Goal: Task Accomplishment & Management: Manage account settings

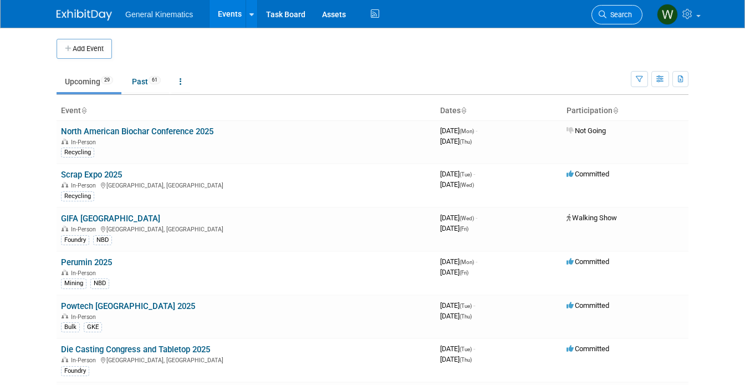
click at [608, 23] on link "Search" at bounding box center [616, 14] width 51 height 19
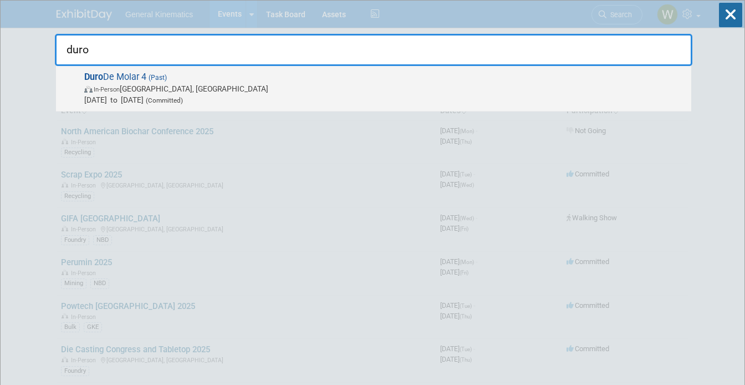
type input "duro"
click at [395, 84] on span "In-Person Viña del Mar, Chile" at bounding box center [384, 88] width 601 height 11
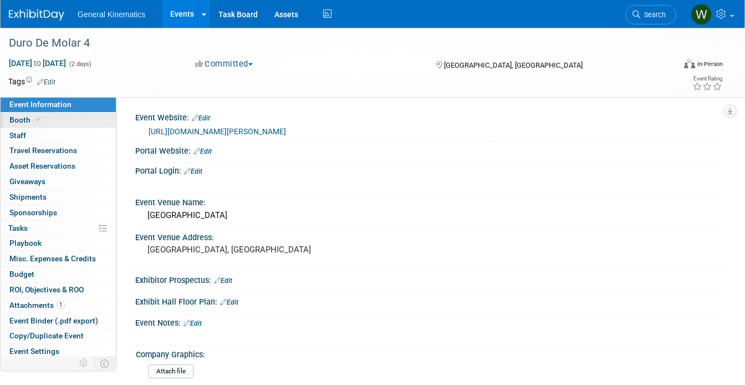
click at [27, 121] on span "Booth" at bounding box center [26, 119] width 34 height 9
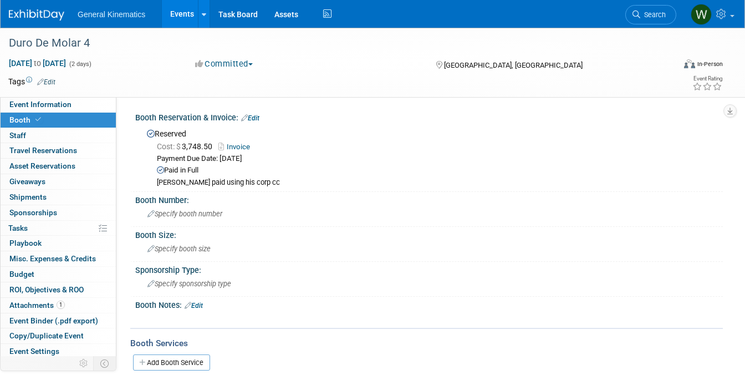
click at [237, 144] on link "Invoice" at bounding box center [236, 146] width 37 height 8
click at [258, 116] on link "Edit" at bounding box center [250, 118] width 18 height 8
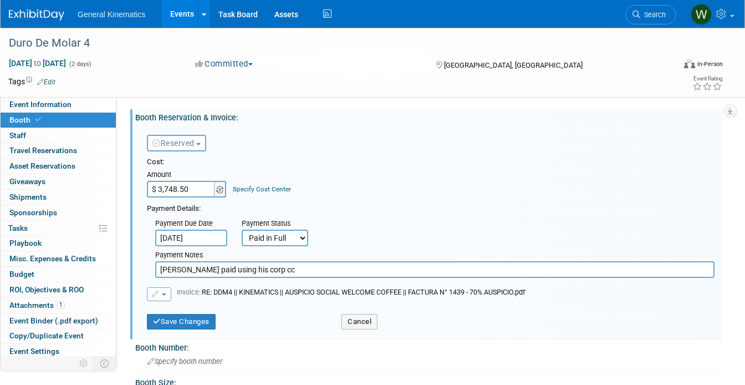
click at [224, 187] on span at bounding box center [220, 189] width 12 height 17
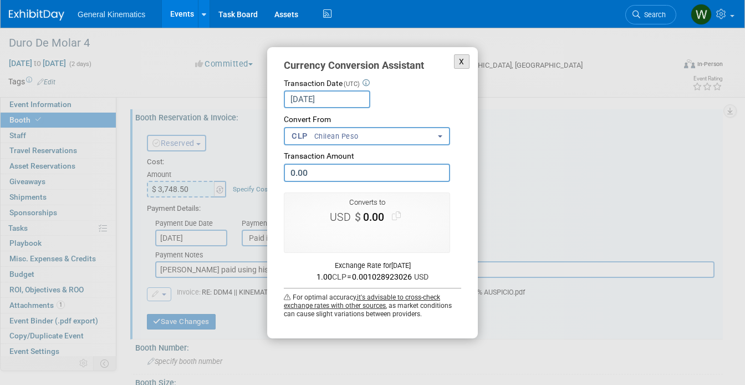
click at [464, 63] on button "X" at bounding box center [462, 61] width 16 height 15
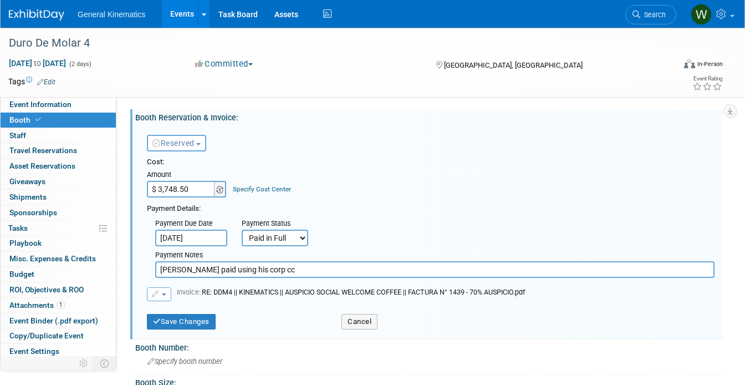
click at [221, 191] on img at bounding box center [219, 190] width 7 height 8
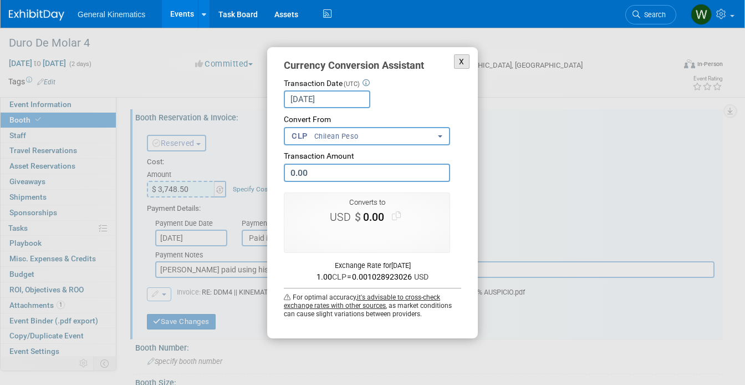
click at [460, 61] on button "X" at bounding box center [462, 61] width 16 height 15
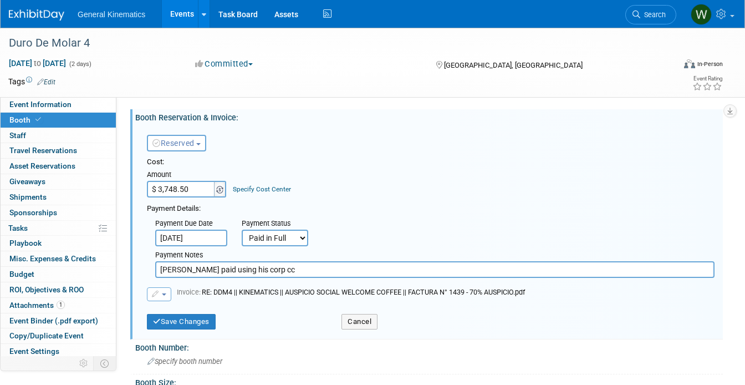
click at [225, 187] on span at bounding box center [220, 189] width 12 height 17
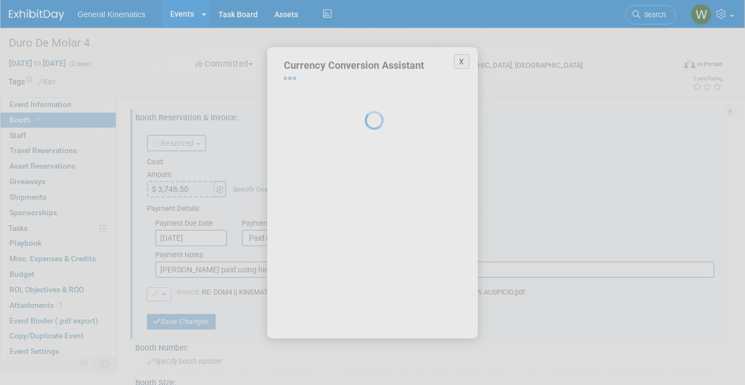
select select "40"
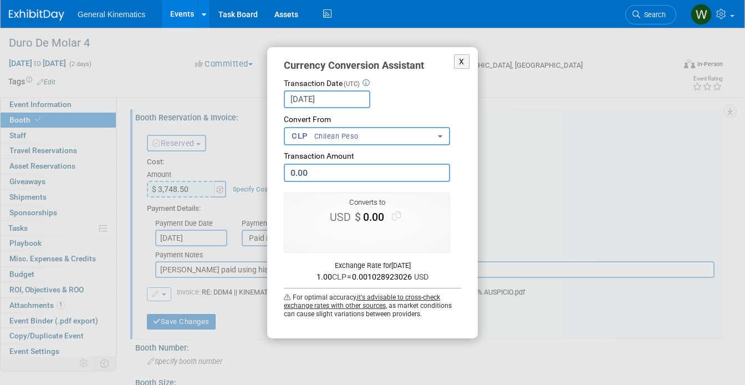
click at [330, 176] on input "0.00" at bounding box center [367, 173] width 166 height 18
type input "0"
type input "3,748.50"
click at [457, 63] on button "X" at bounding box center [462, 61] width 16 height 15
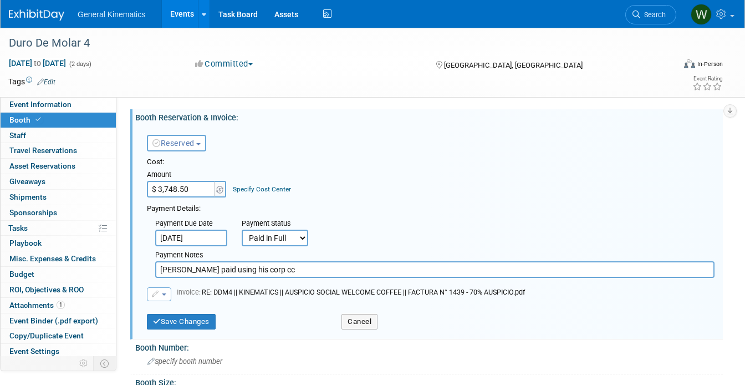
click at [193, 187] on input "$ 3,748.50" at bounding box center [181, 189] width 69 height 17
click at [153, 191] on input "$ 3,748.50" at bounding box center [181, 189] width 69 height 17
click at [220, 191] on img at bounding box center [219, 190] width 7 height 8
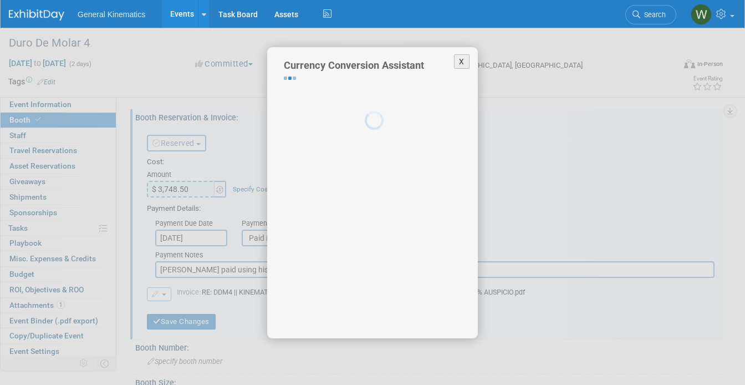
select select "40"
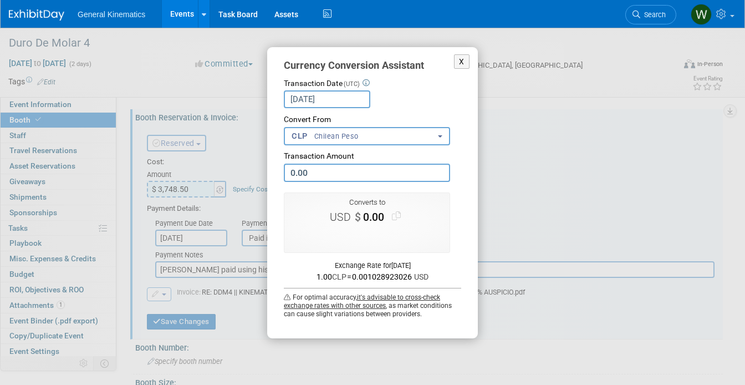
click at [342, 137] on span "Chilean Peso" at bounding box center [336, 136] width 45 height 10
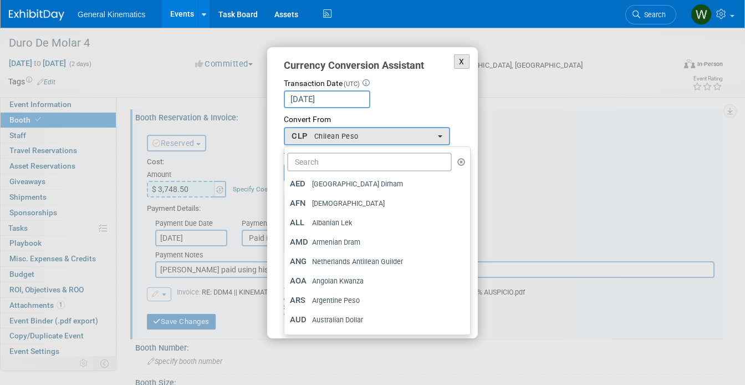
click at [463, 57] on button "X" at bounding box center [462, 61] width 16 height 15
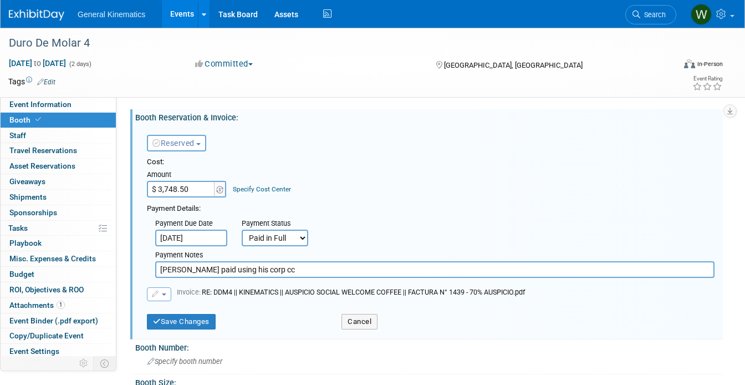
click at [189, 339] on div "Booth Reservation & Invoice: Edit Reserved Need to Reserve Reserved No Reservat…" at bounding box center [426, 224] width 593 height 230
click at [188, 321] on button "Save Changes" at bounding box center [181, 322] width 69 height 16
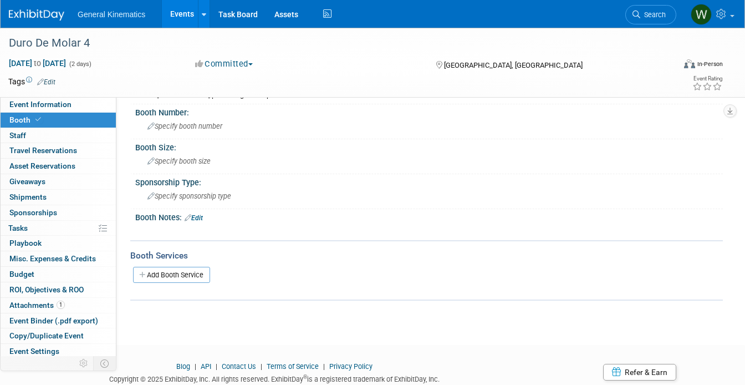
scroll to position [125, 0]
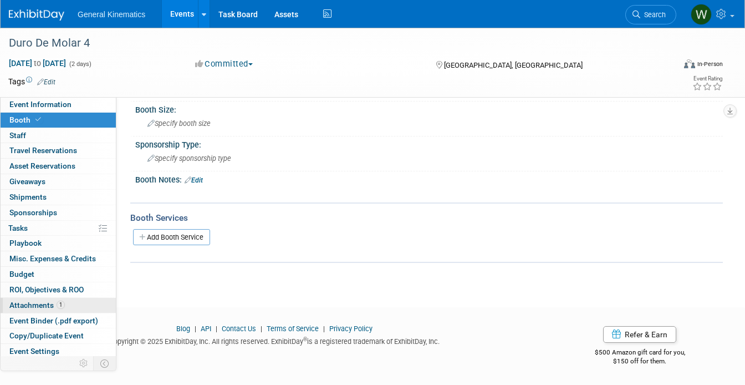
click at [21, 309] on span "Attachments 1" at bounding box center [36, 304] width 55 height 9
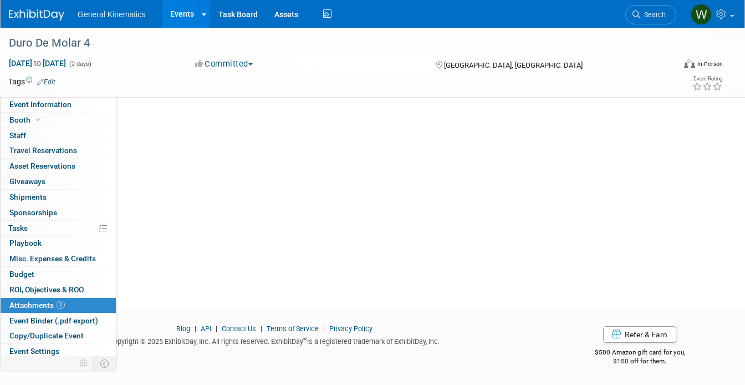
scroll to position [0, 0]
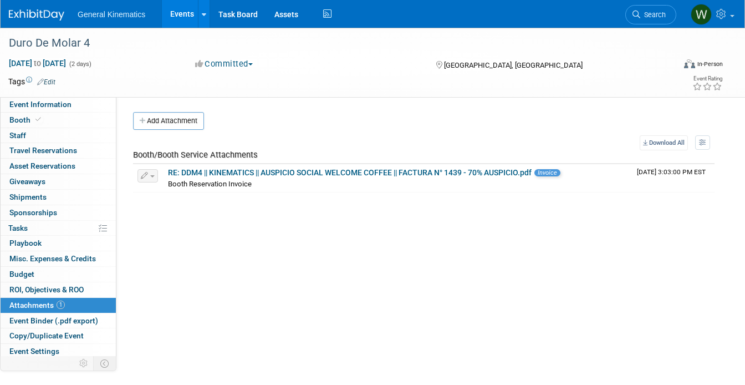
click at [42, 12] on img at bounding box center [36, 14] width 55 height 11
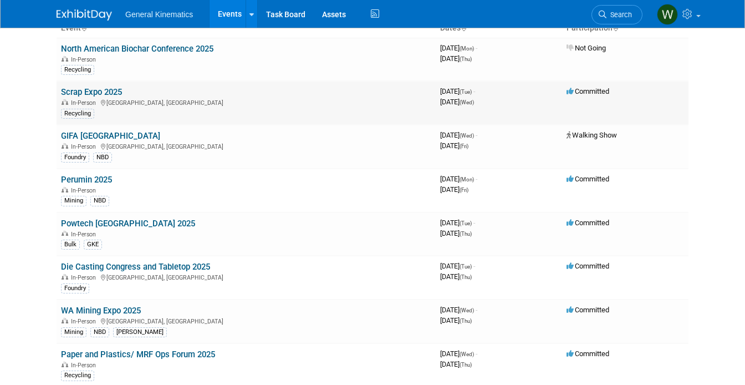
scroll to position [82, 0]
click at [92, 176] on link "Perumin 2025" at bounding box center [86, 180] width 51 height 10
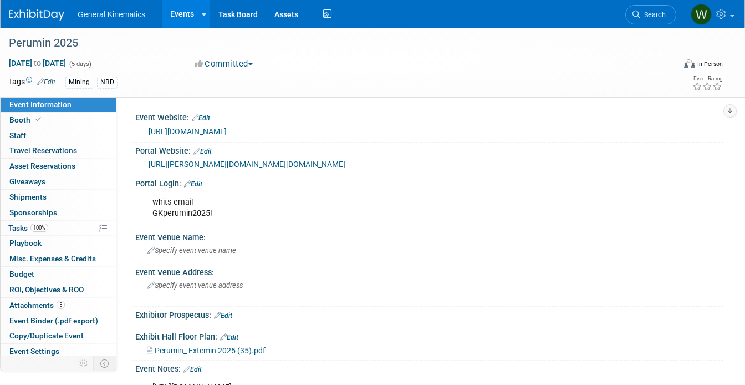
click at [84, 177] on link "0 Giveaways 0" at bounding box center [58, 181] width 115 height 15
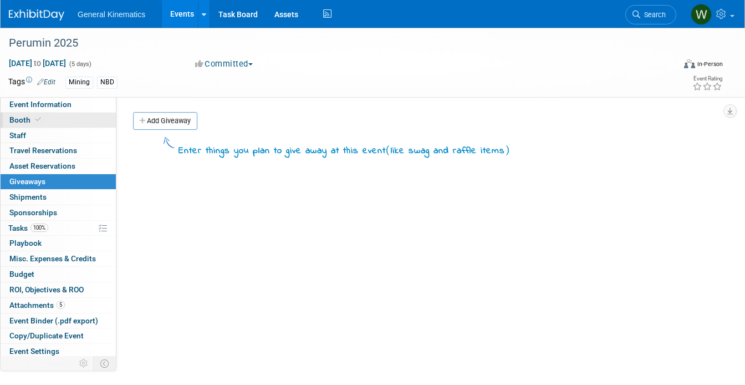
click at [55, 118] on link "Booth" at bounding box center [58, 120] width 115 height 15
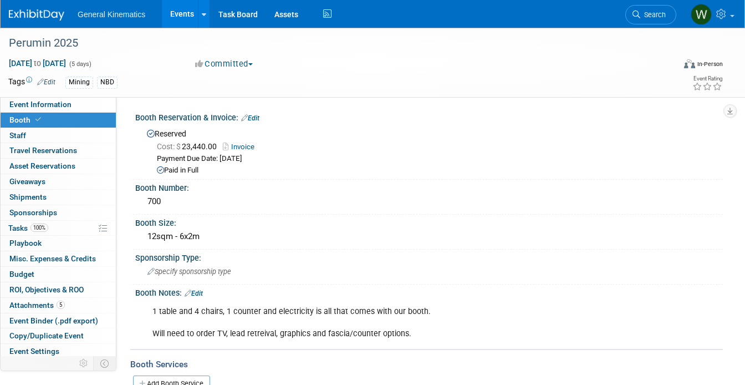
click at [35, 9] on img at bounding box center [36, 14] width 55 height 11
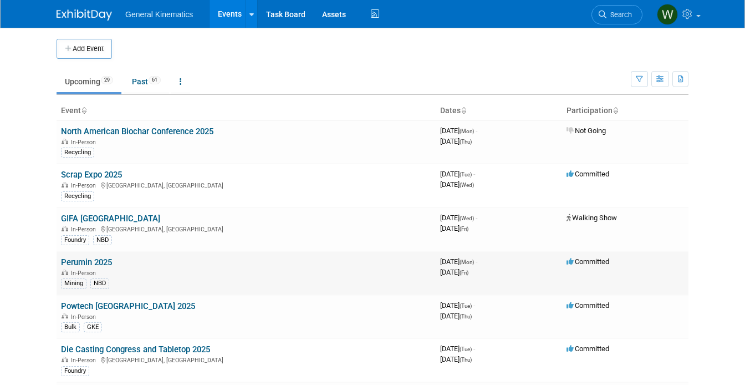
click at [87, 260] on link "Perumin 2025" at bounding box center [86, 262] width 51 height 10
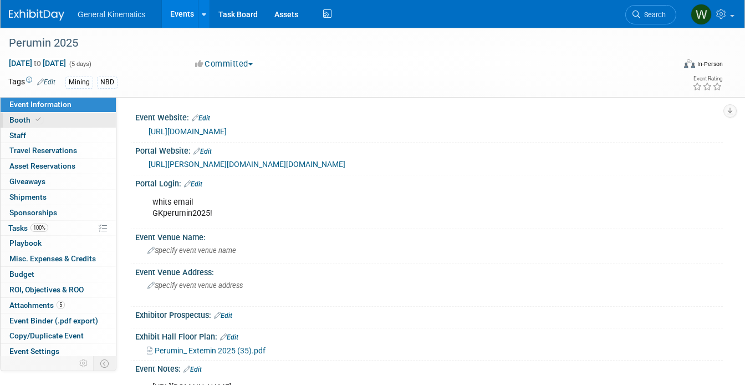
click at [27, 116] on span "Booth" at bounding box center [26, 119] width 34 height 9
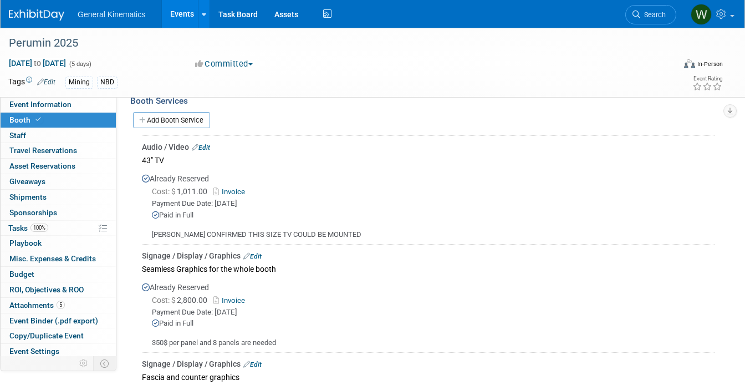
scroll to position [265, 0]
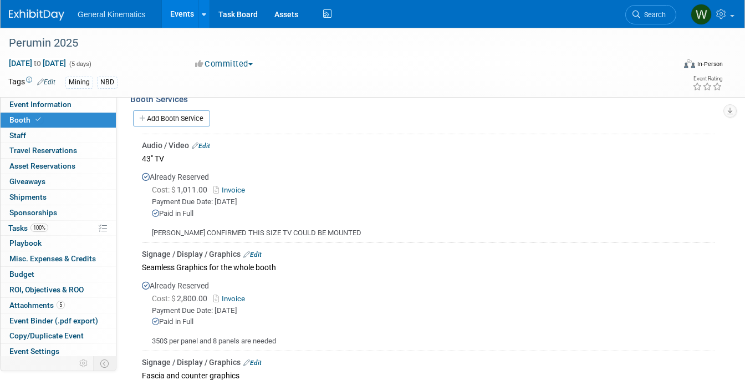
click at [28, 14] on img at bounding box center [36, 14] width 55 height 11
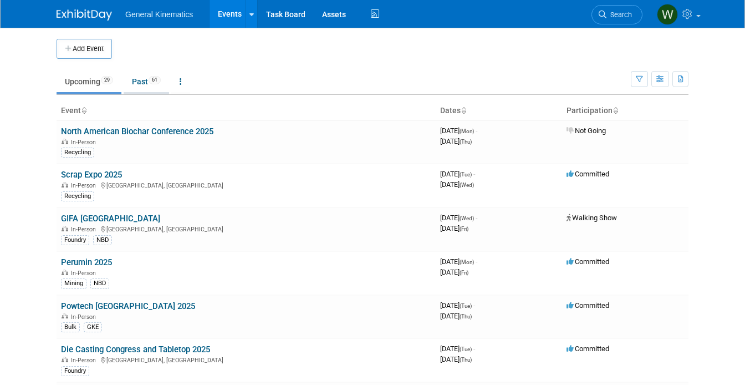
click at [139, 77] on link "Past 61" at bounding box center [146, 81] width 45 height 21
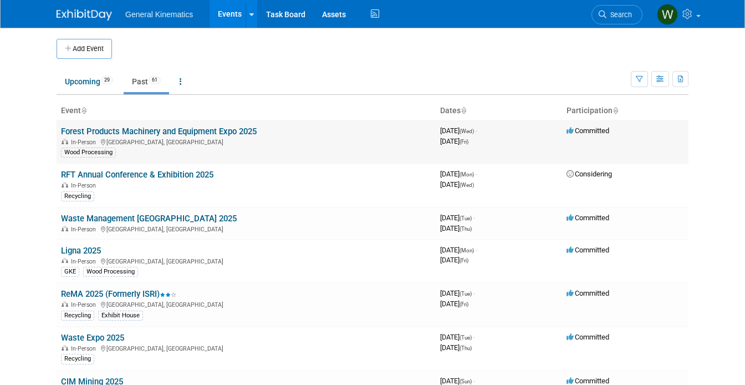
click at [98, 137] on div "In-Person Nashville, TN" at bounding box center [246, 141] width 370 height 9
click at [98, 134] on link "Forest Products Machinery and Equipment Expo 2025" at bounding box center [159, 131] width 196 height 10
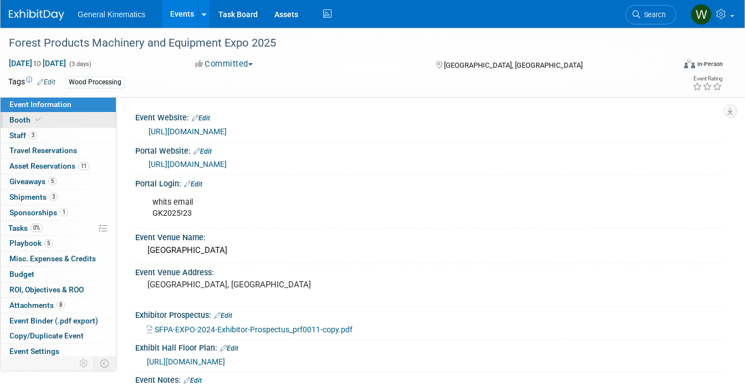
click at [42, 117] on span "Booth" at bounding box center [26, 119] width 34 height 9
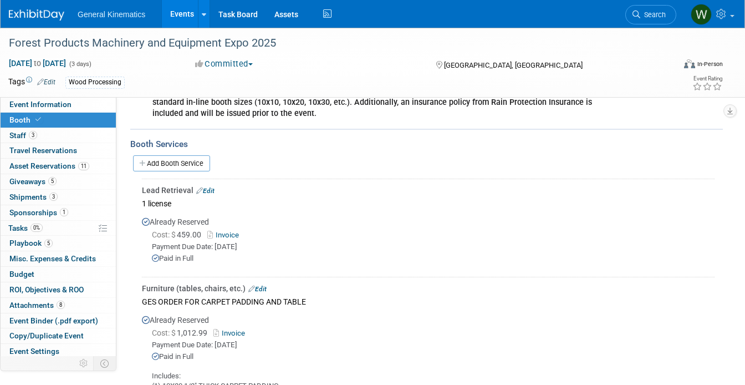
scroll to position [324, 0]
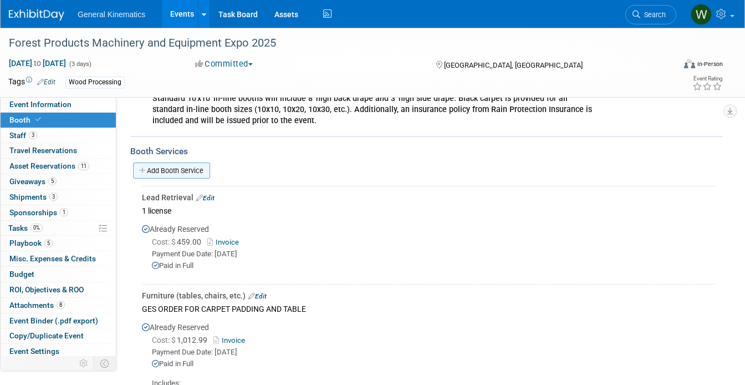
click at [193, 172] on link "Add Booth Service" at bounding box center [171, 170] width 77 height 16
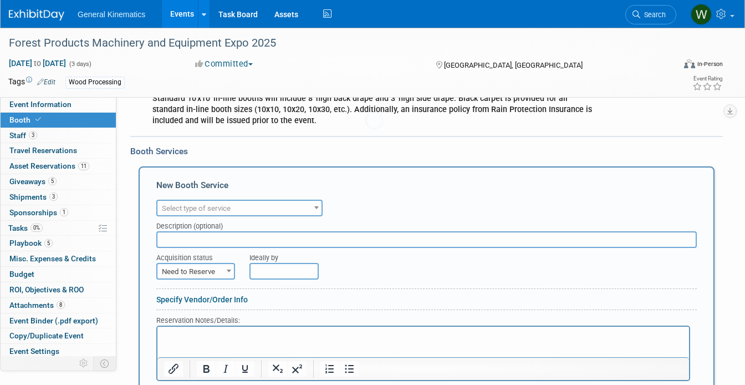
scroll to position [0, 0]
click at [233, 207] on span "Select type of service" at bounding box center [239, 209] width 164 height 16
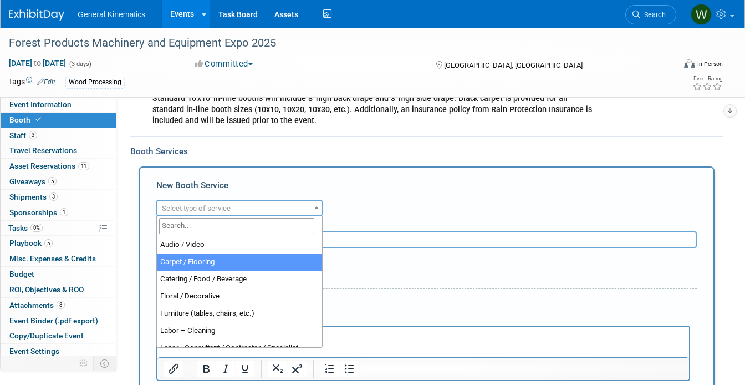
select select "4"
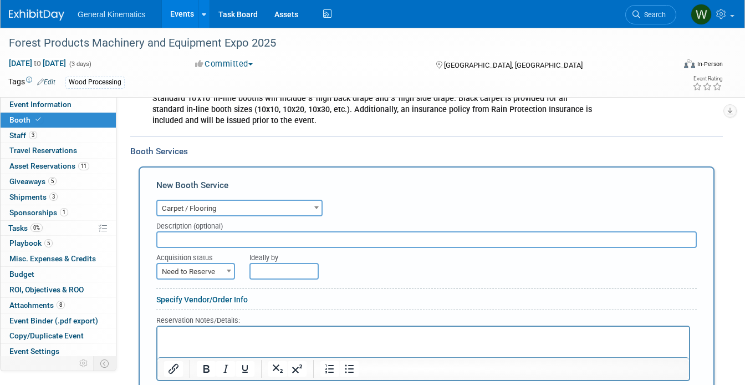
click at [205, 240] on input "text" at bounding box center [426, 239] width 540 height 17
type input "GES"
click at [223, 274] on span at bounding box center [228, 270] width 11 height 14
select select "2"
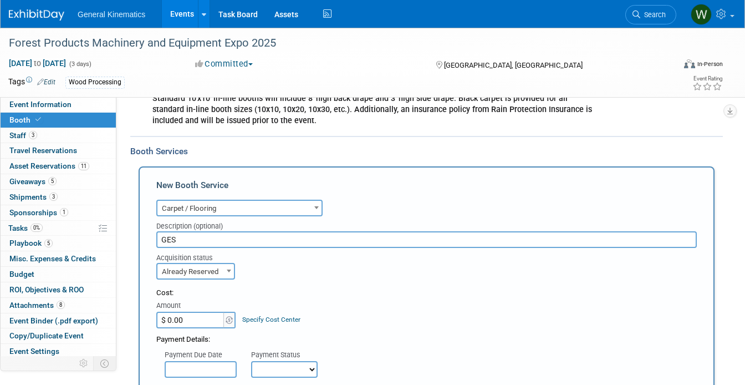
click at [186, 320] on input "$ 0.00" at bounding box center [190, 320] width 69 height 17
type input "$ 728.74"
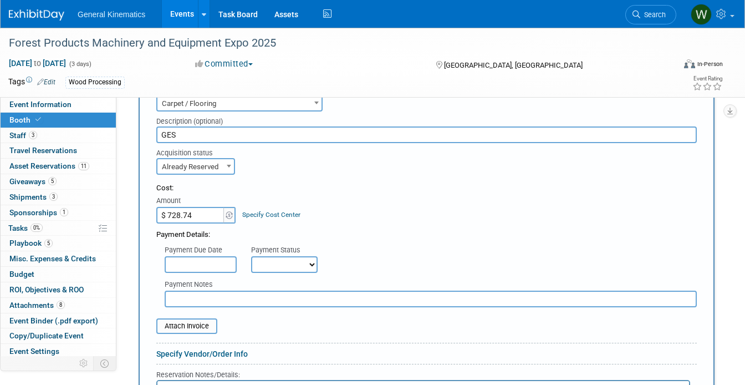
scroll to position [426, 0]
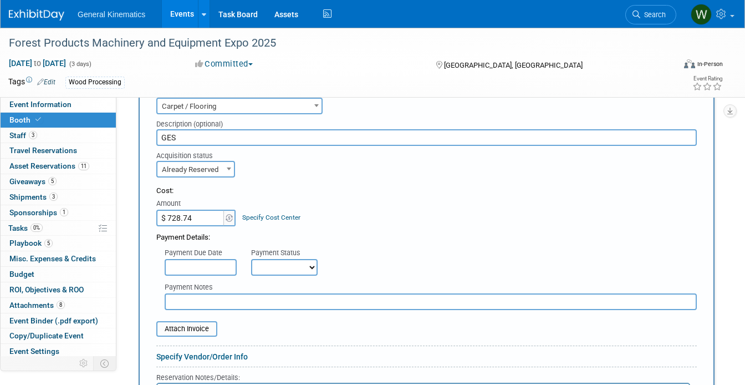
click at [200, 256] on div "Payment Due Date" at bounding box center [200, 253] width 70 height 11
click at [192, 276] on div "Payment Notes" at bounding box center [426, 293] width 557 height 34
click at [193, 330] on input "file" at bounding box center [150, 328] width 132 height 13
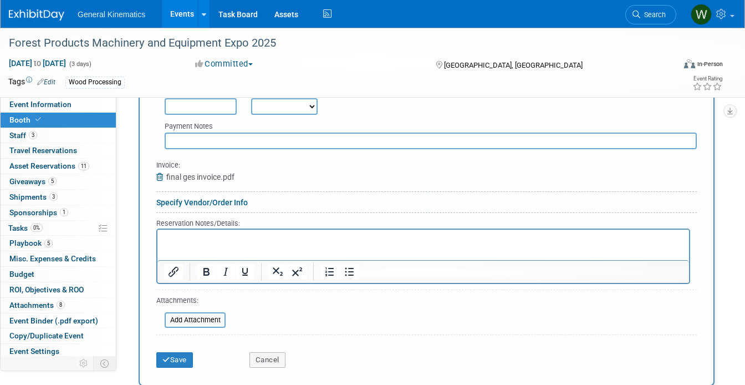
scroll to position [597, 0]
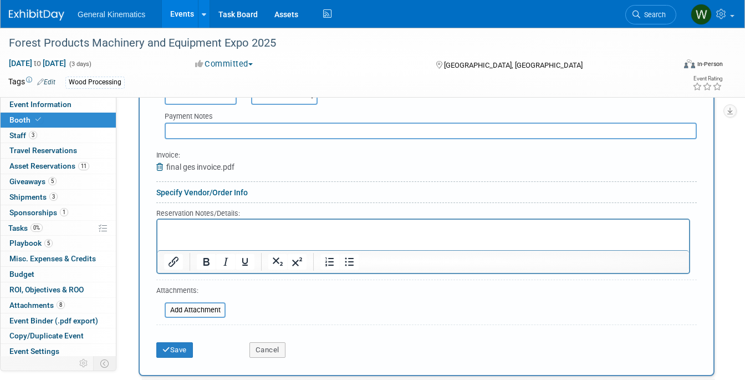
click at [217, 234] on html at bounding box center [423, 226] width 532 height 15
click at [180, 353] on button "Save" at bounding box center [174, 350] width 37 height 16
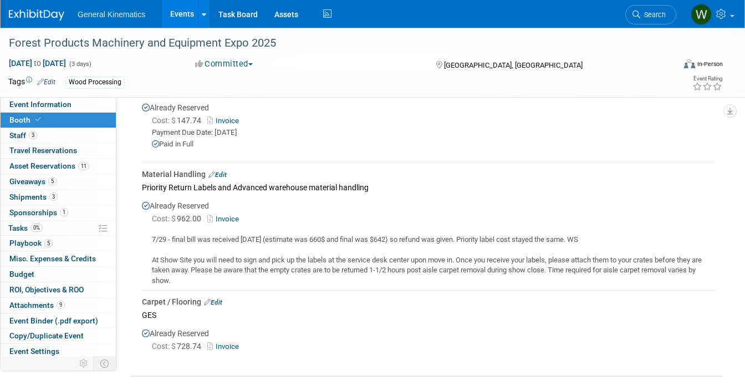
scroll to position [672, 0]
click at [225, 172] on link "Edit" at bounding box center [217, 175] width 18 height 8
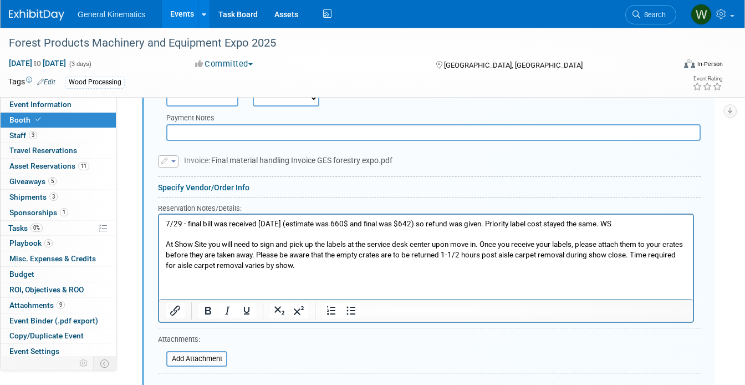
scroll to position [949, 0]
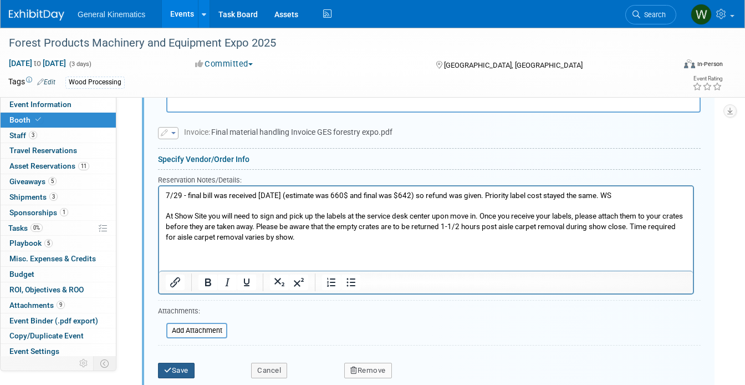
click at [178, 366] on button "Save" at bounding box center [176, 371] width 37 height 16
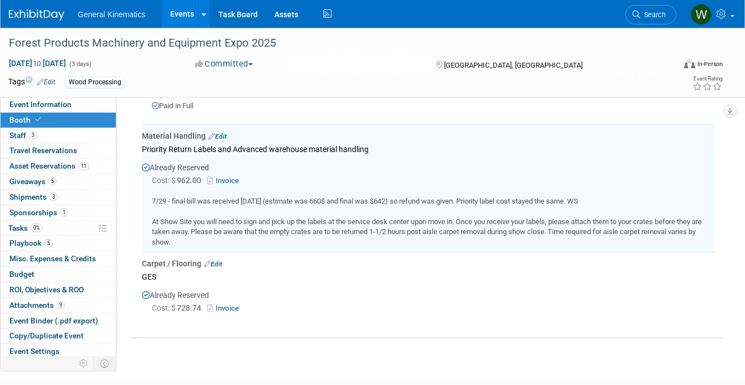
scroll to position [707, 0]
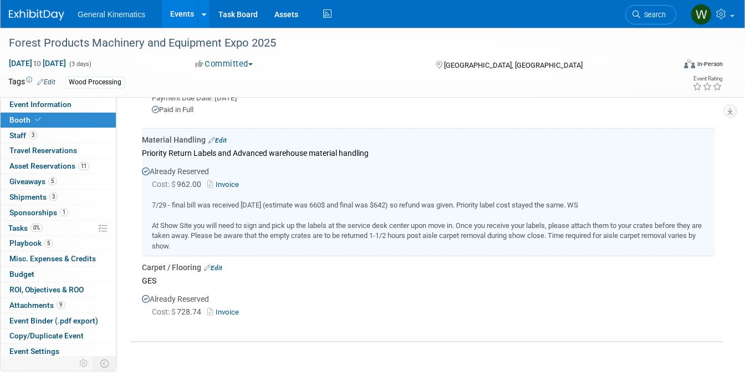
click at [227, 183] on link "Invoice" at bounding box center [225, 184] width 36 height 8
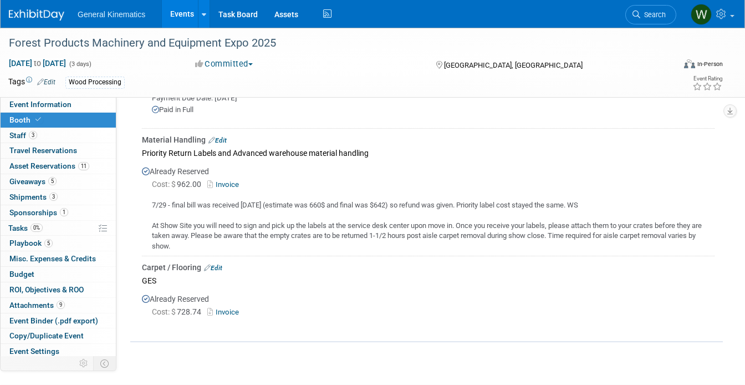
click at [221, 264] on link "Edit" at bounding box center [213, 268] width 18 height 8
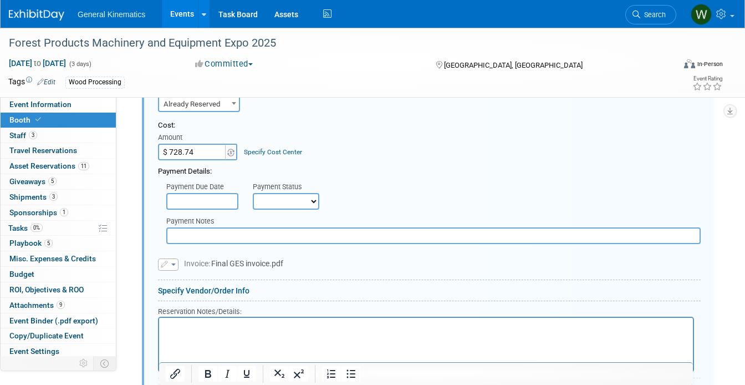
scroll to position [946, 0]
click at [197, 330] on p "Rich Text Area. Press ALT-0 for help." at bounding box center [426, 326] width 521 height 11
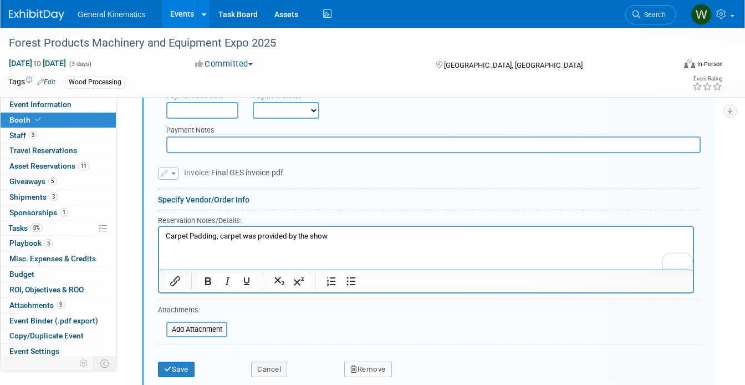
scroll to position [1040, 0]
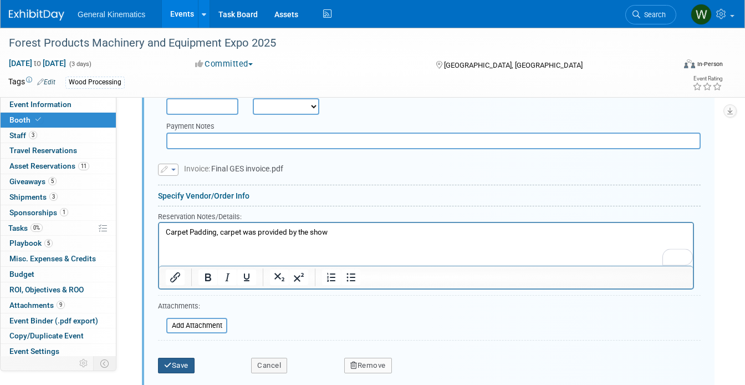
click at [179, 358] on button "Save" at bounding box center [176, 366] width 37 height 16
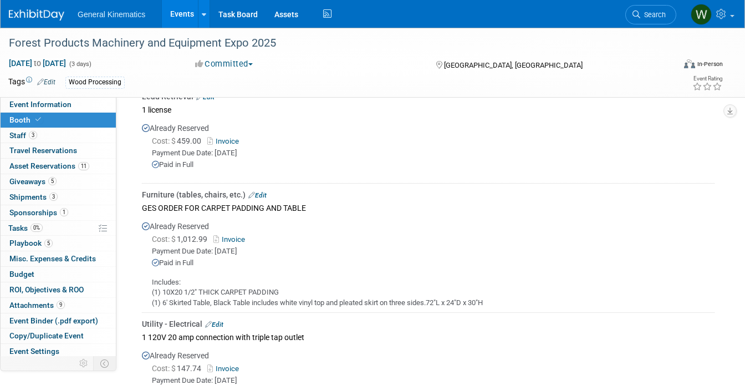
scroll to position [424, 0]
click at [265, 193] on link "Edit" at bounding box center [257, 196] width 18 height 8
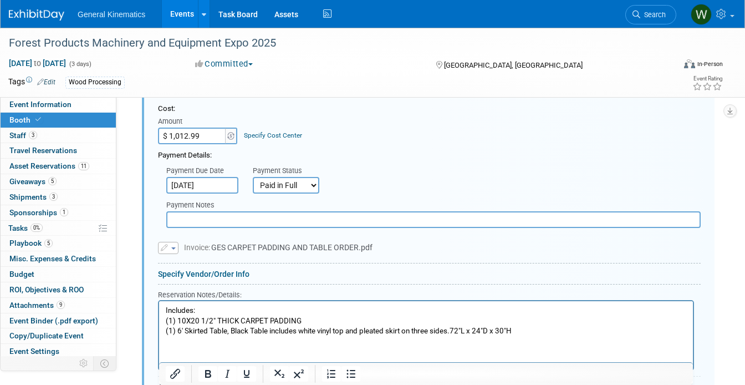
scroll to position [608, 0]
drag, startPoint x: 303, startPoint y: 317, endPoint x: 140, endPoint y: 315, distance: 163.5
click at [159, 315] on html "Includes: (1) 10X20 1/2" THICK CARPET PADDING (1) 6' Skirted Table, Black Table…" at bounding box center [426, 317] width 534 height 35
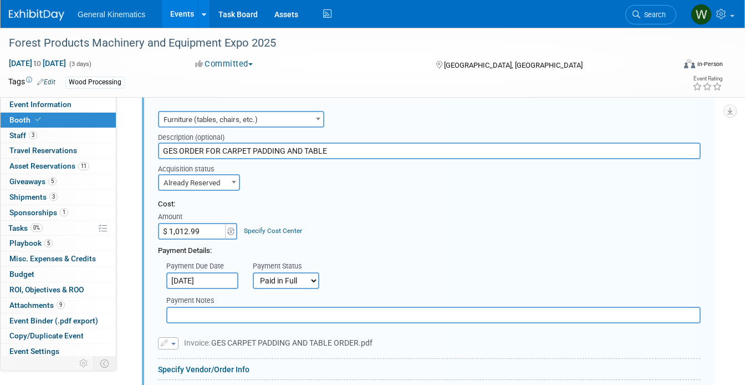
scroll to position [512, 0]
click at [213, 145] on input "GES ORDER FOR CARPET PADDING AND TABLE" at bounding box center [429, 150] width 543 height 17
drag, startPoint x: 303, startPoint y: 149, endPoint x: 206, endPoint y: 150, distance: 97.6
click at [206, 150] on input "GES ORDER FOR CARPET PADDING AND TABLE" at bounding box center [429, 150] width 543 height 17
type input "GES ORDER TABLE"
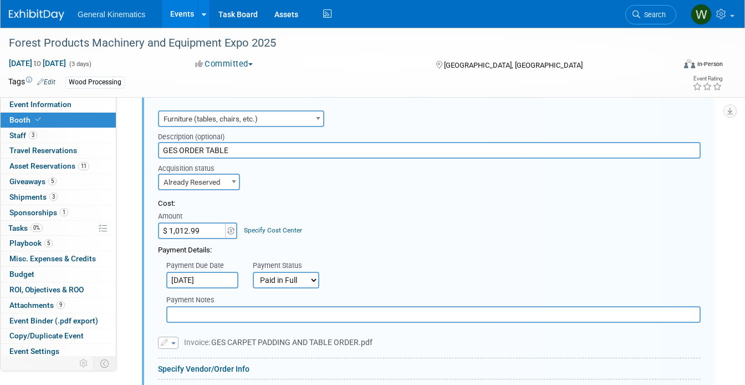
click at [201, 231] on input "$ 1,012.99" at bounding box center [192, 230] width 69 height 17
type input "$ 284.25"
click at [315, 185] on div "Acquisition status Need to Reserve Already Reserved Already Reserved Ideally by" at bounding box center [429, 175] width 559 height 32
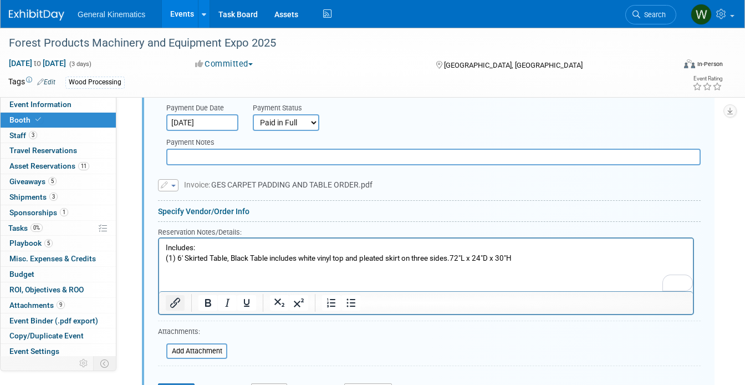
scroll to position [695, 0]
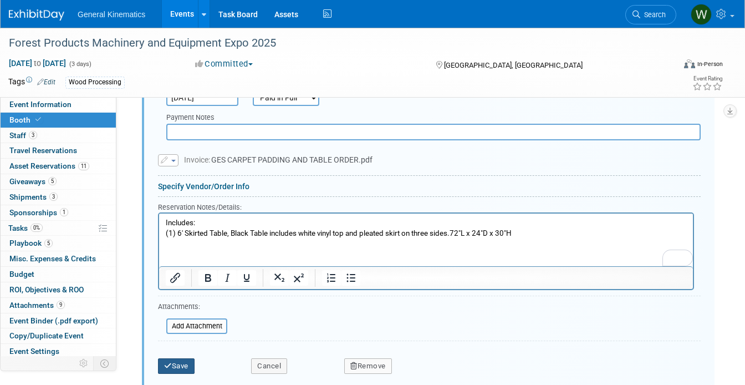
click at [174, 363] on button "Save" at bounding box center [176, 366] width 37 height 16
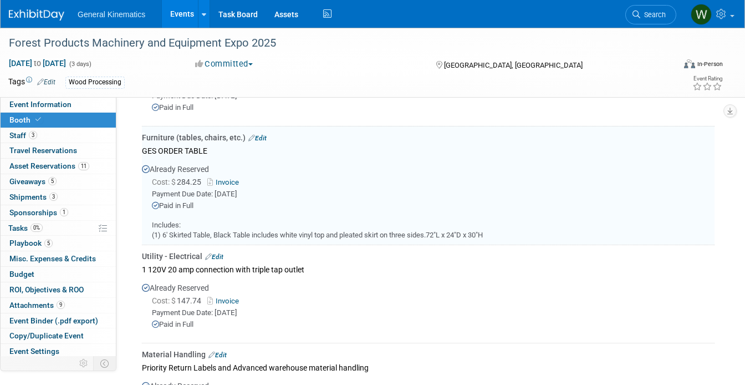
scroll to position [481, 0]
click at [229, 183] on link "Invoice" at bounding box center [225, 183] width 36 height 8
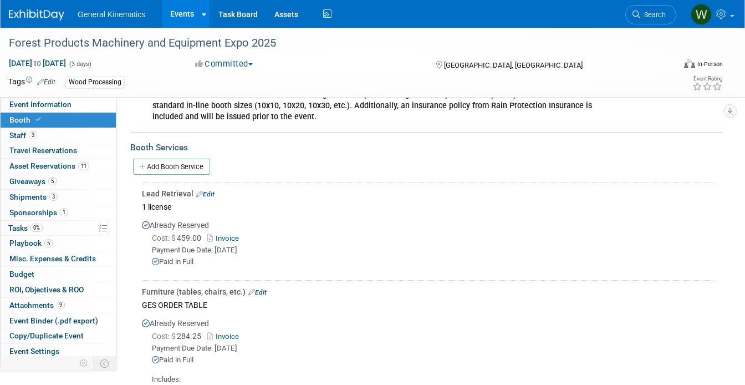
scroll to position [327, 0]
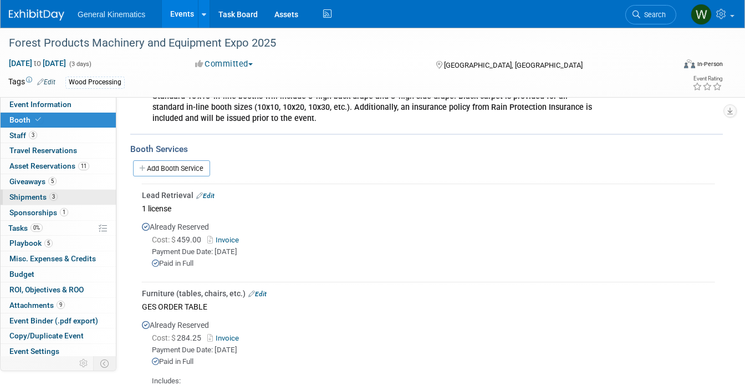
click at [30, 196] on span "Shipments 3" at bounding box center [33, 196] width 48 height 9
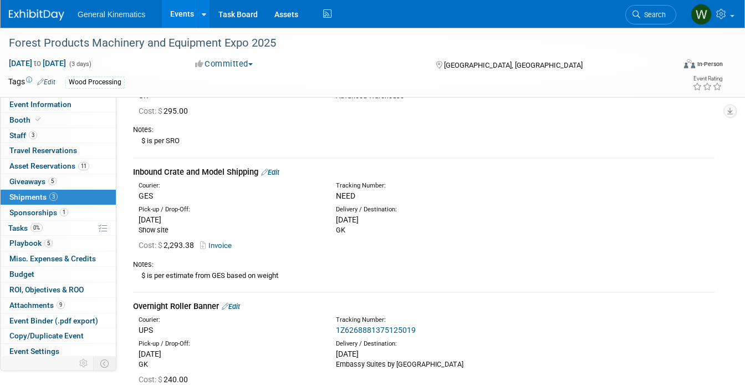
scroll to position [133, 0]
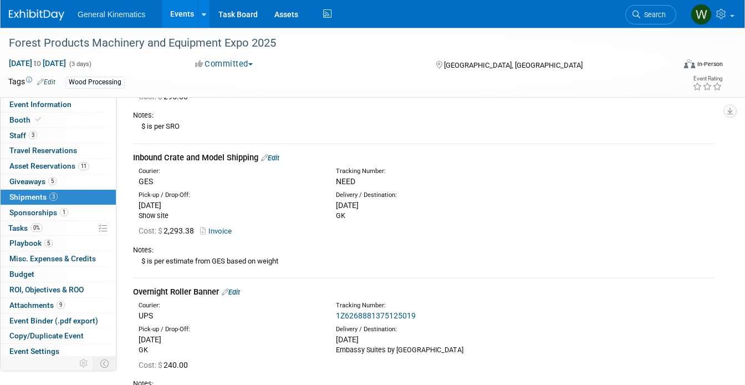
click at [279, 154] on link "Edit" at bounding box center [270, 158] width 18 height 8
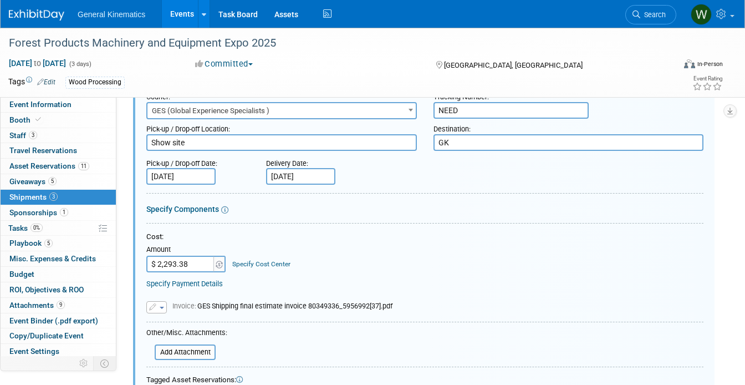
scroll to position [232, 0]
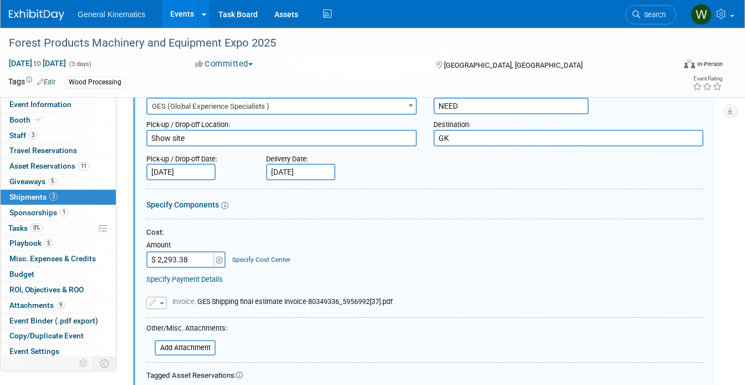
drag, startPoint x: 191, startPoint y: 259, endPoint x: 134, endPoint y: 259, distance: 57.1
click at [134, 259] on div "Description (e.g. "Booth Furniture"): Inbound Crate and Model Shipping Courier:…" at bounding box center [423, 284] width 581 height 479
click at [193, 260] on input "$ 2,293.38" at bounding box center [180, 259] width 69 height 17
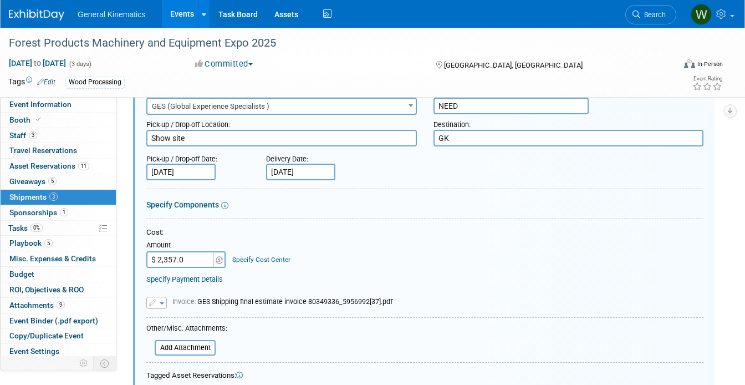
type input "$ 2,357.09"
click at [161, 299] on button "button" at bounding box center [156, 303] width 21 height 12
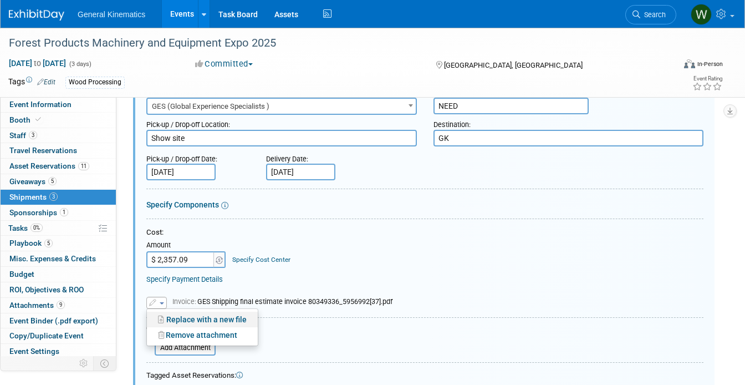
click at [177, 318] on link "Replace with a new file" at bounding box center [202, 320] width 111 height 16
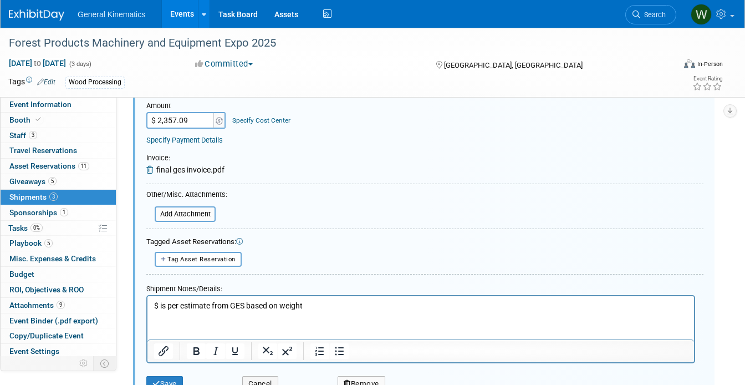
scroll to position [375, 0]
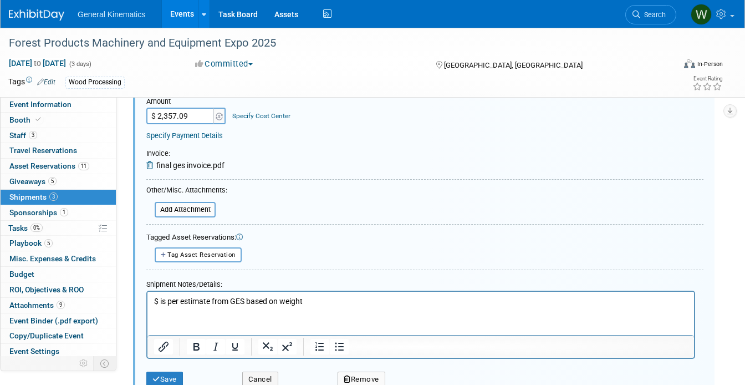
click at [222, 303] on p "$ is per estimate from GES based on weight" at bounding box center [421, 301] width 534 height 11
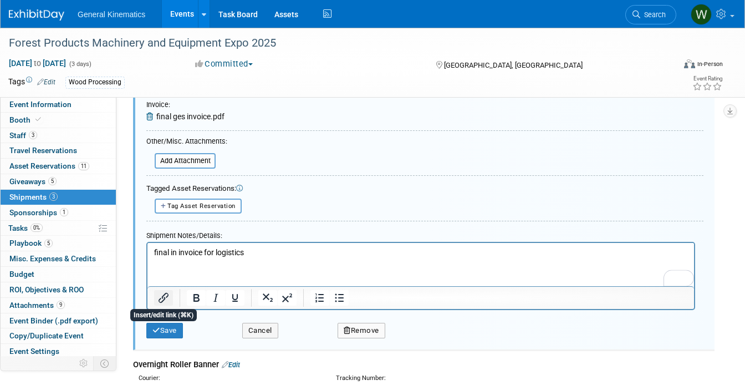
scroll to position [437, 0]
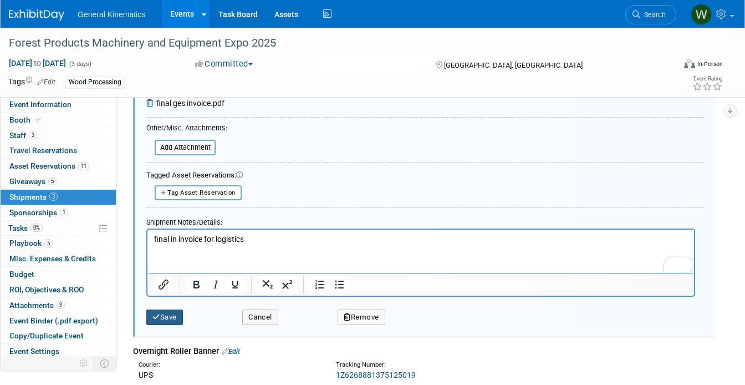
click at [162, 313] on button "Save" at bounding box center [164, 317] width 37 height 16
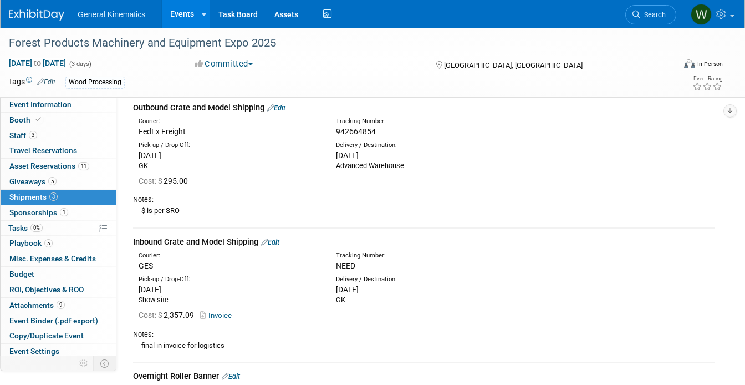
scroll to position [48, 0]
click at [30, 323] on span "Event Binder (.pdf export)" at bounding box center [53, 320] width 89 height 9
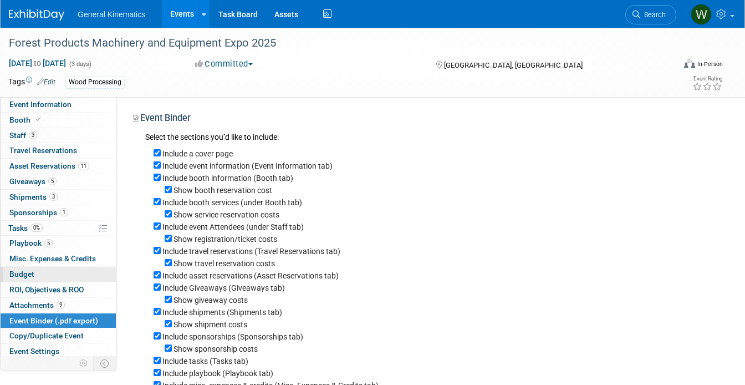
click at [31, 276] on span "Budget" at bounding box center [21, 273] width 25 height 9
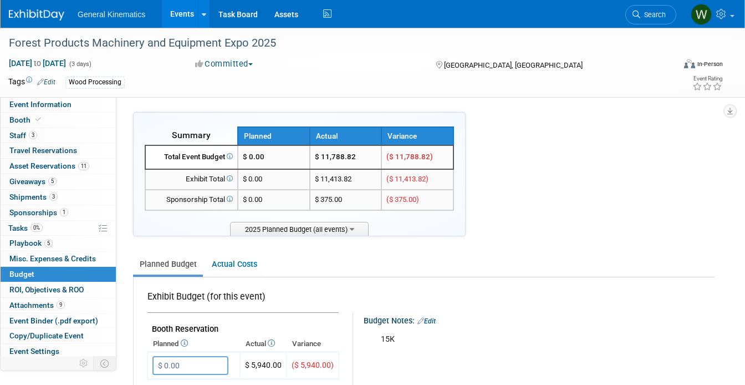
click at [39, 12] on img at bounding box center [36, 14] width 55 height 11
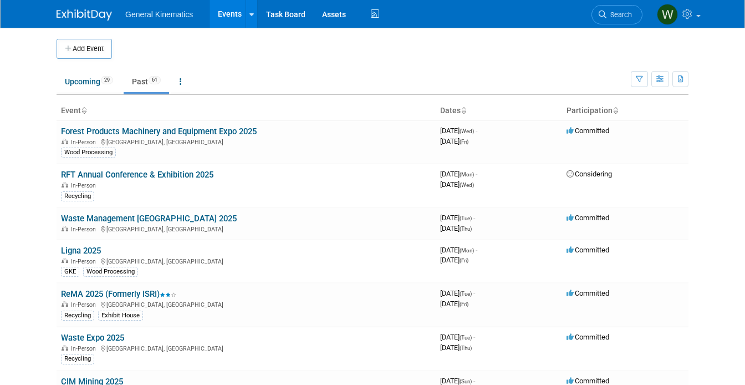
click at [75, 17] on img at bounding box center [84, 14] width 55 height 11
click at [166, 87] on link "Past 61" at bounding box center [146, 81] width 45 height 21
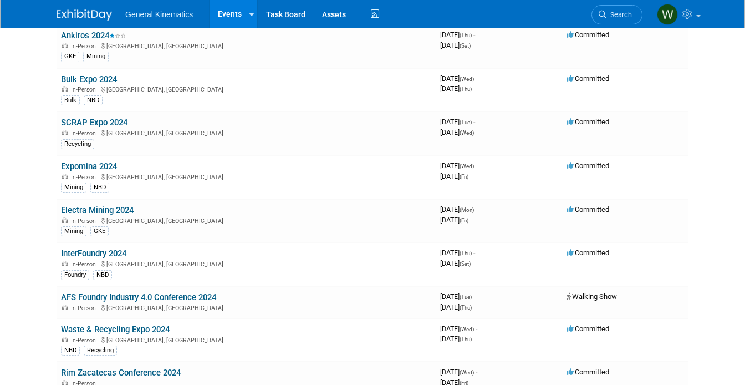
scroll to position [1445, 0]
click at [89, 165] on link "Expomina 2024" at bounding box center [89, 167] width 56 height 10
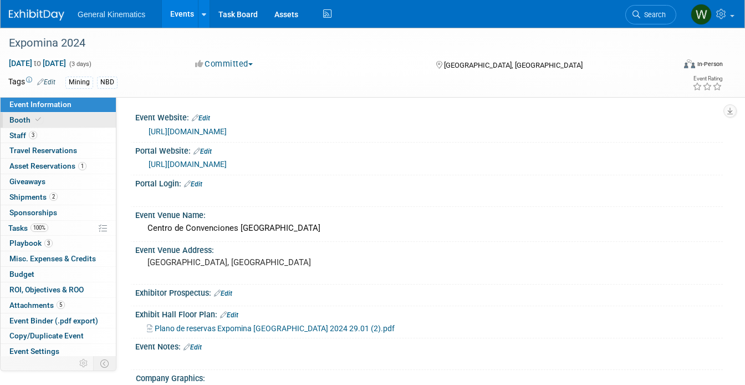
click at [76, 122] on link "Booth" at bounding box center [58, 120] width 115 height 15
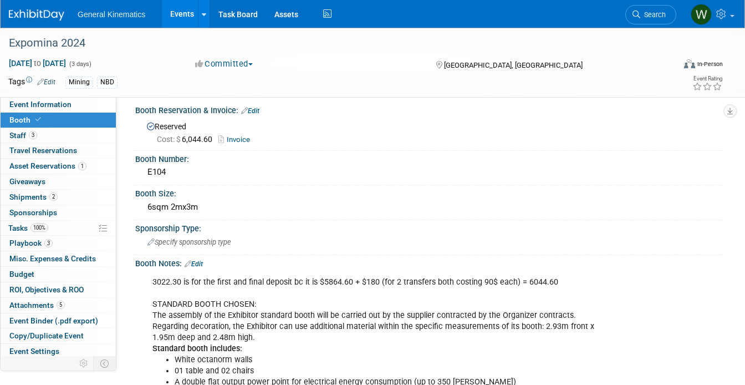
scroll to position [7, 0]
click at [234, 137] on link "Invoice" at bounding box center [236, 140] width 37 height 8
click at [19, 135] on span "Staff 3" at bounding box center [23, 135] width 28 height 9
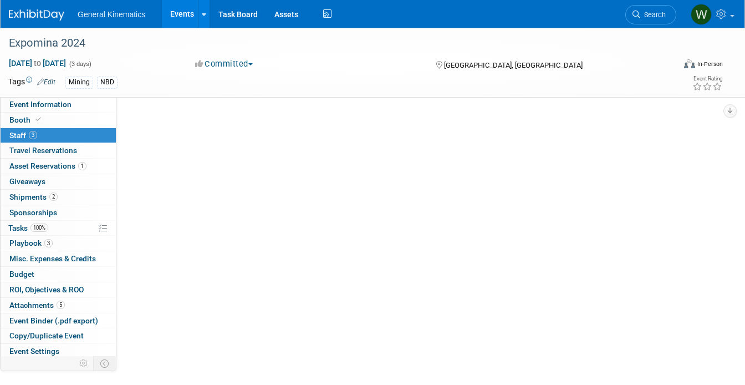
scroll to position [0, 0]
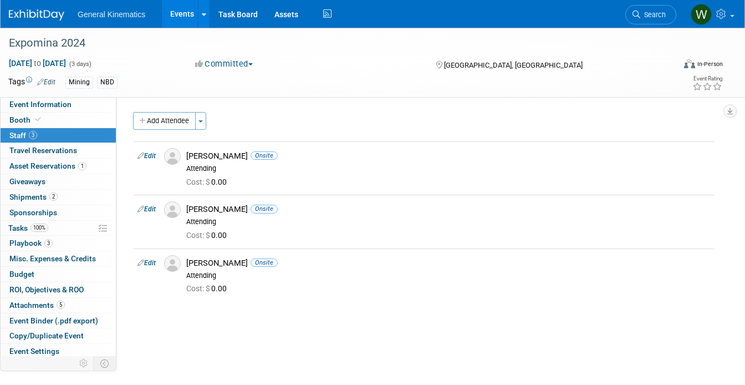
click at [23, 17] on img at bounding box center [36, 14] width 55 height 11
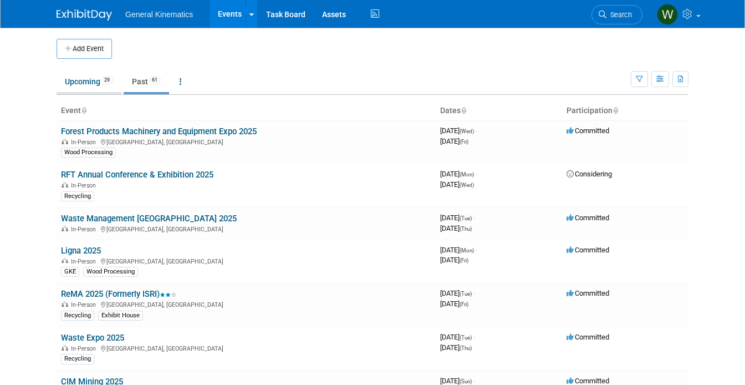
click at [84, 86] on link "Upcoming 29" at bounding box center [89, 81] width 65 height 21
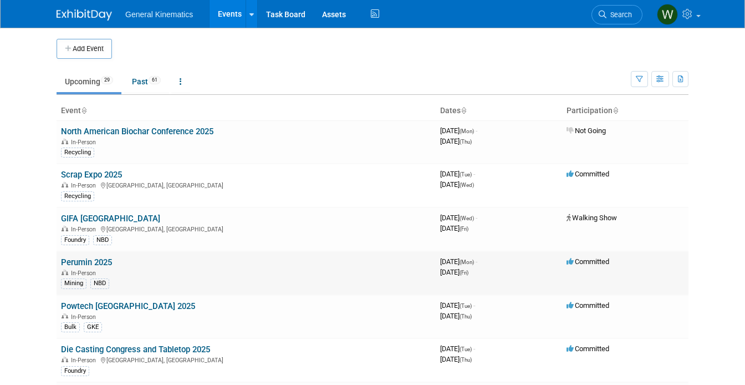
click at [86, 263] on link "Perumin 2025" at bounding box center [86, 262] width 51 height 10
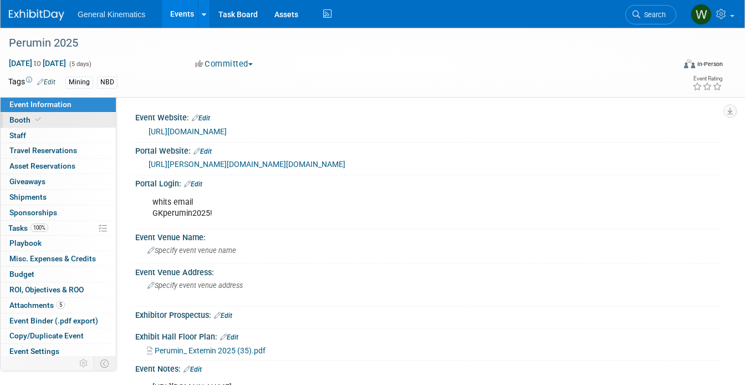
click at [71, 114] on link "Booth" at bounding box center [58, 120] width 115 height 15
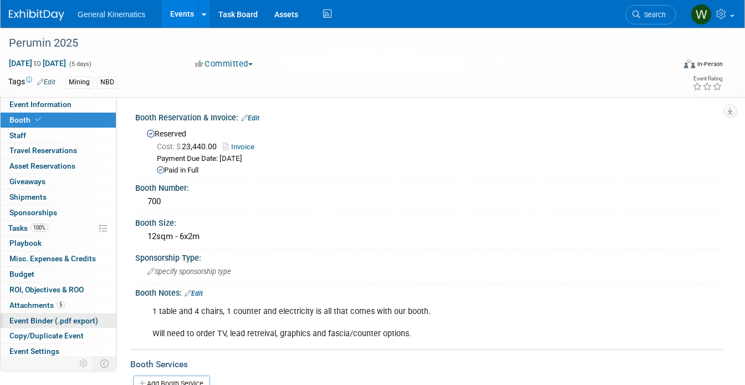
click at [25, 323] on span "Event Binder (.pdf export)" at bounding box center [53, 320] width 89 height 9
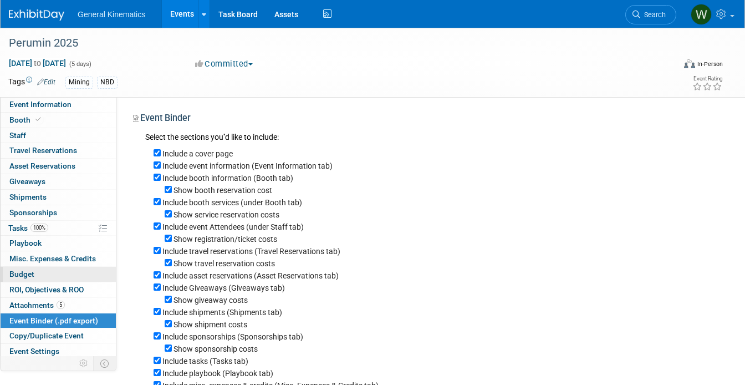
click at [24, 271] on span "Budget" at bounding box center [21, 273] width 25 height 9
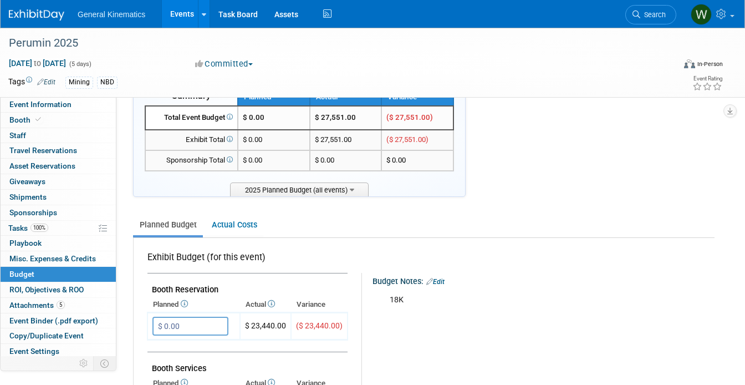
scroll to position [38, 0]
